Goal: Information Seeking & Learning: Find specific fact

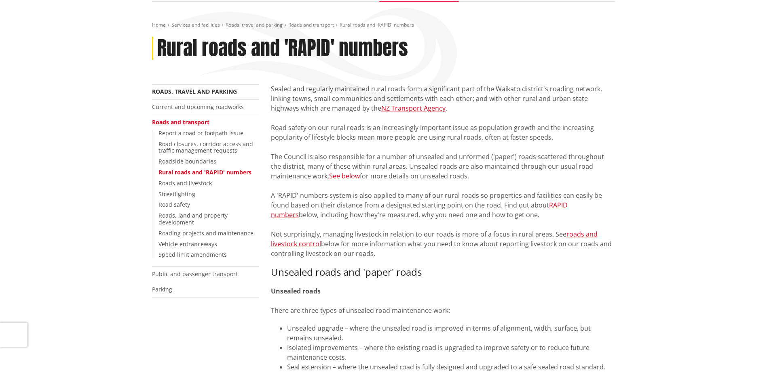
scroll to position [81, 0]
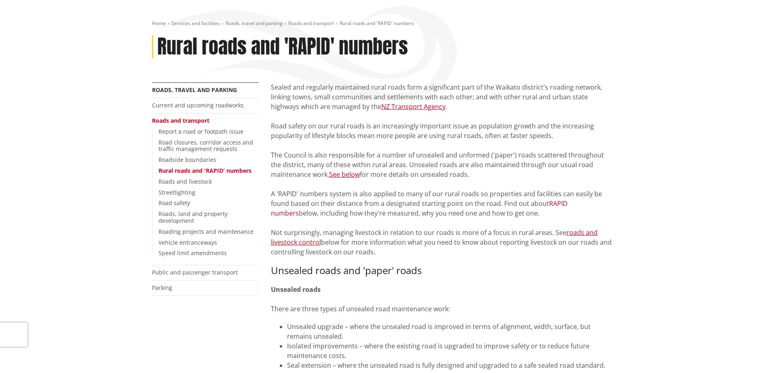
click at [566, 202] on link "RAPID numbers" at bounding box center [419, 208] width 297 height 19
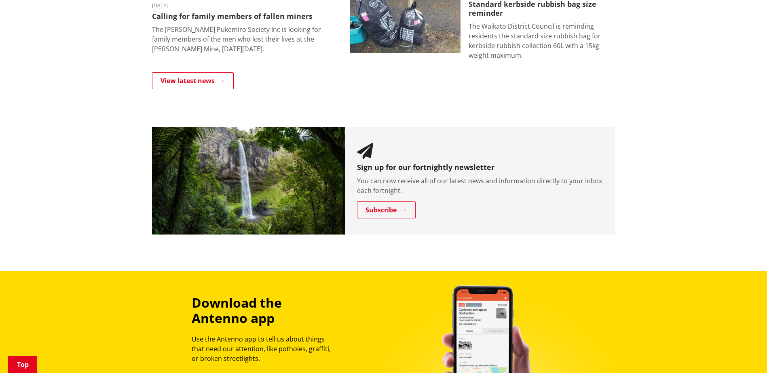
scroll to position [687, 0]
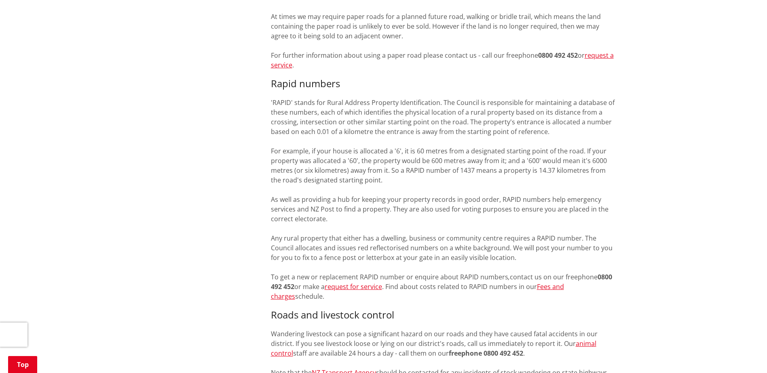
scroll to position [566, 0]
